Goal: Transaction & Acquisition: Purchase product/service

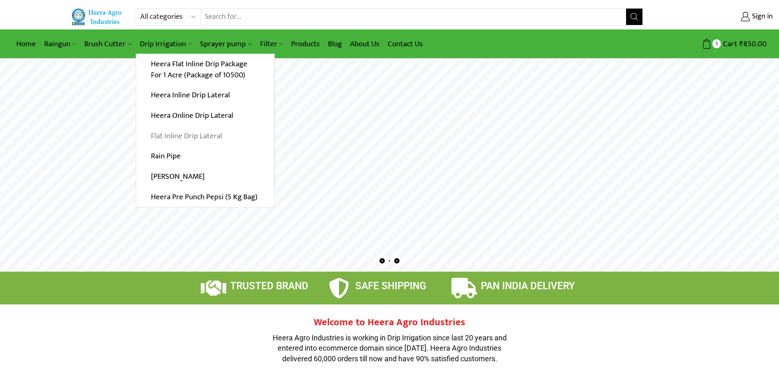
click at [200, 134] on link "Flat Inline Drip Lateral" at bounding box center [205, 135] width 138 height 20
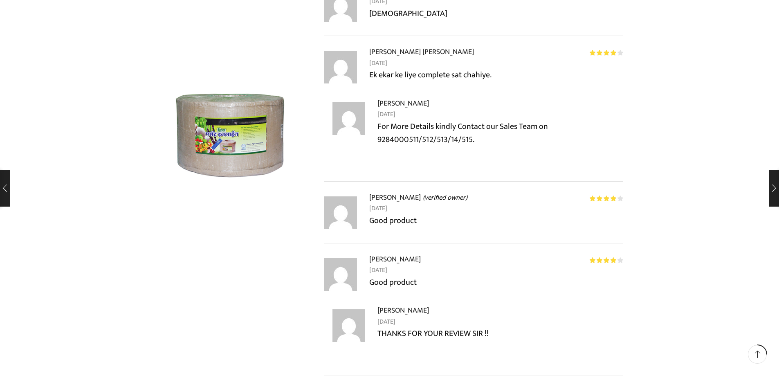
scroll to position [1267, 0]
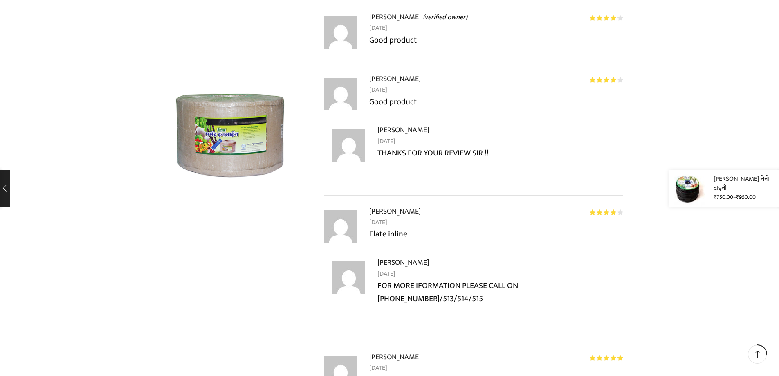
click at [778, 187] on div "हिरा नेनो टाइनी ₹ 750.00 – ₹ 950.00" at bounding box center [718, 188] width 120 height 37
click at [734, 193] on p "₹ 750.00 – ₹ 950.00" at bounding box center [744, 197] width 63 height 9
click at [693, 186] on img at bounding box center [686, 188] width 37 height 37
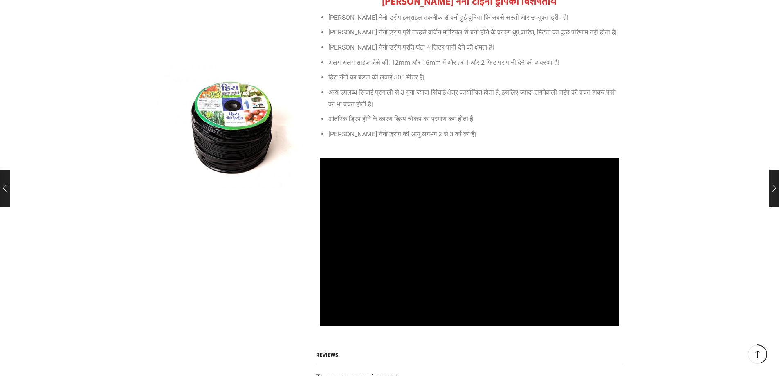
scroll to position [409, 0]
